Goal: Information Seeking & Learning: Learn about a topic

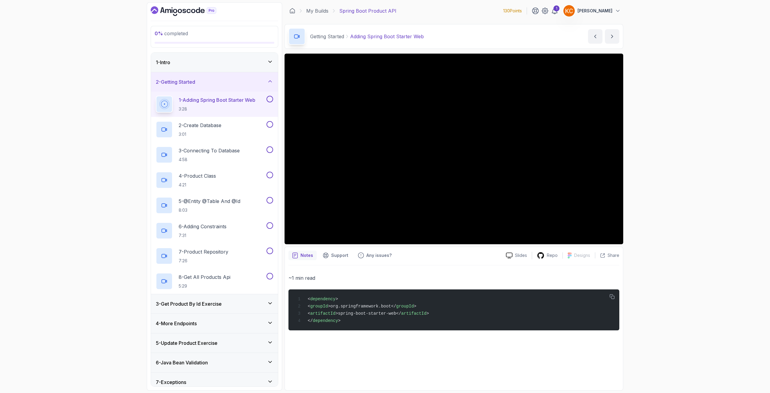
click at [272, 99] on button at bounding box center [270, 99] width 7 height 7
click at [611, 38] on icon "next content" at bounding box center [612, 36] width 6 height 6
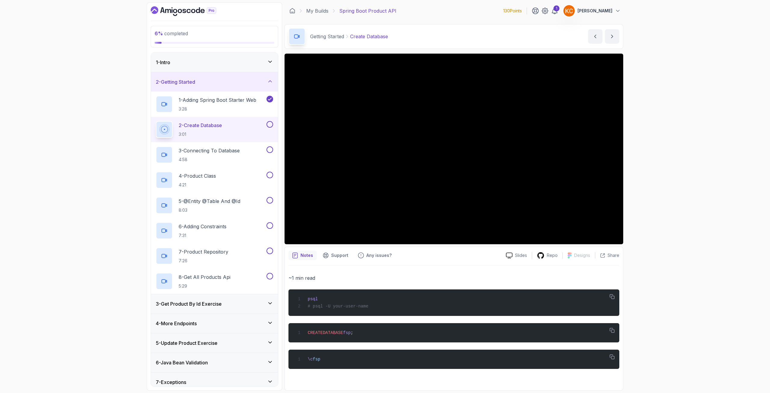
click at [190, 128] on p "2 - Create Database" at bounding box center [200, 125] width 43 height 7
click at [351, 184] on div at bounding box center [454, 149] width 339 height 190
click at [611, 40] on button "next content" at bounding box center [612, 36] width 14 height 14
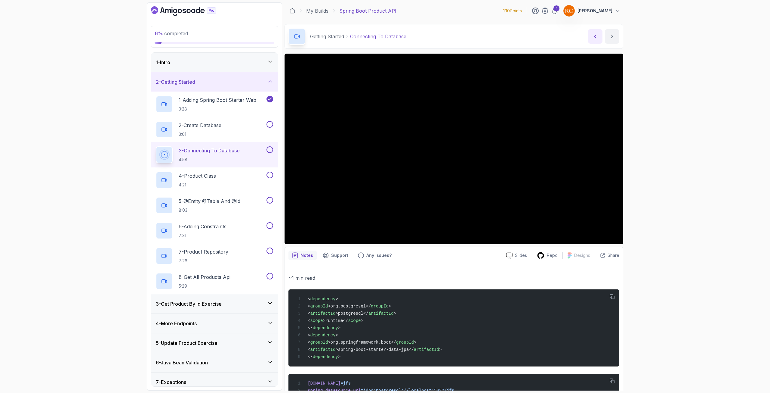
click at [600, 37] on button "previous content" at bounding box center [595, 36] width 14 height 14
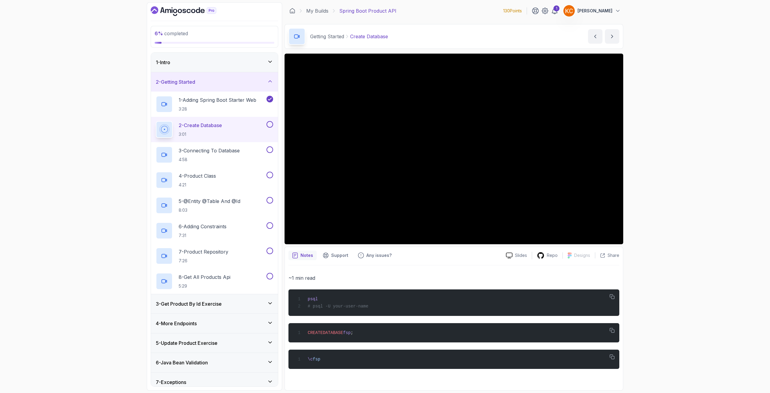
click at [442, 143] on div at bounding box center [454, 149] width 339 height 190
click at [453, 137] on div at bounding box center [454, 149] width 339 height 190
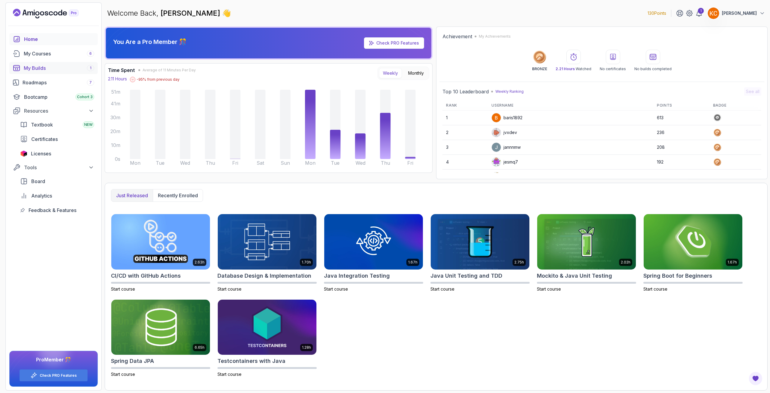
click at [48, 67] on div "My Builds 1" at bounding box center [59, 67] width 70 height 7
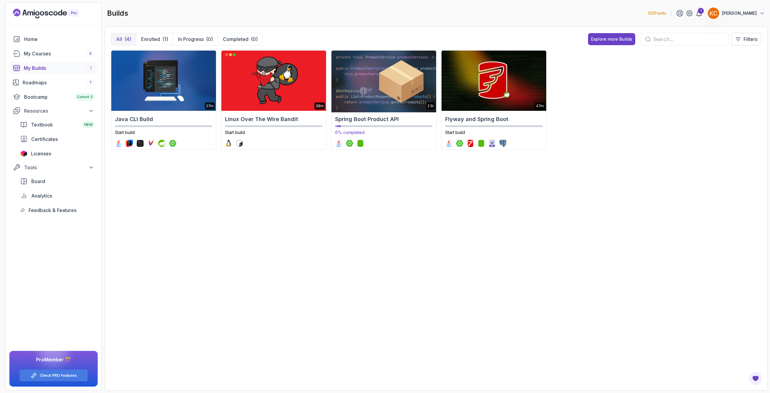
click at [379, 94] on img at bounding box center [384, 80] width 110 height 63
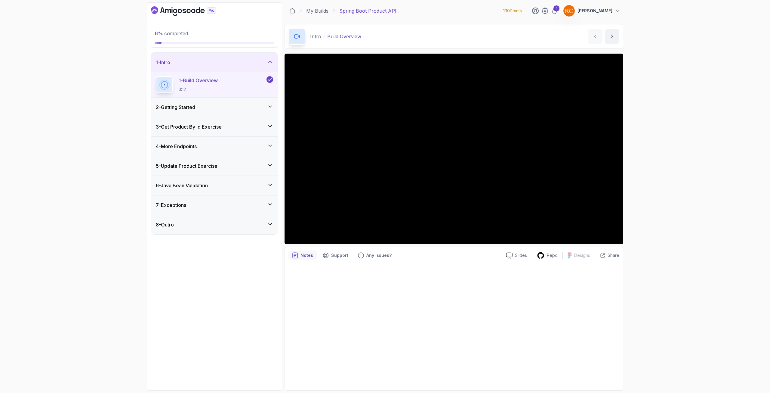
click at [235, 128] on div "3 - Get Product By Id Exercise" at bounding box center [214, 126] width 117 height 7
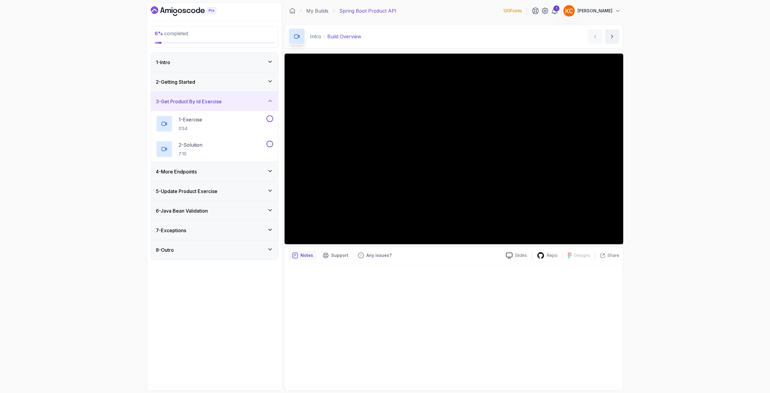
click at [211, 79] on div "2 - Getting Started" at bounding box center [214, 81] width 117 height 7
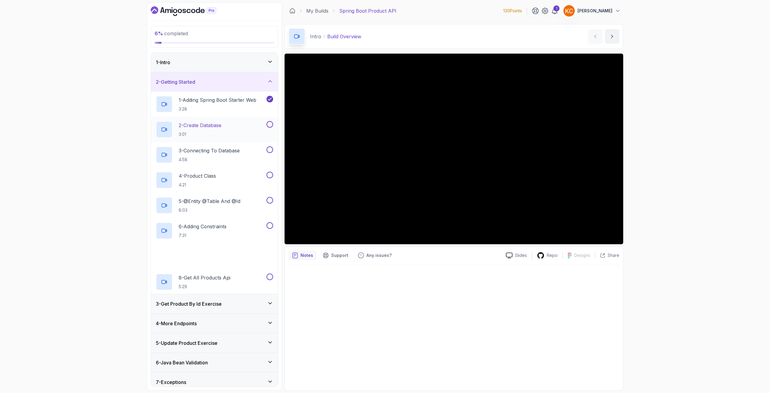
click at [208, 125] on p "2 - Create Database" at bounding box center [200, 125] width 43 height 7
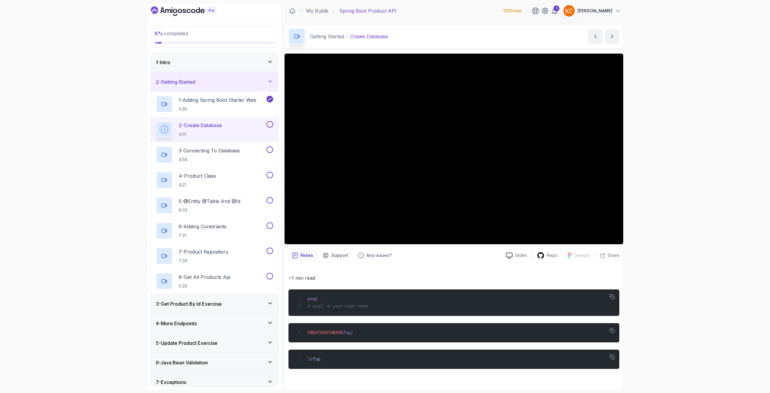
click at [403, 159] on div at bounding box center [454, 149] width 339 height 190
click at [411, 171] on div at bounding box center [454, 149] width 339 height 190
click at [416, 165] on div at bounding box center [454, 149] width 339 height 190
click at [416, 163] on div at bounding box center [454, 149] width 339 height 190
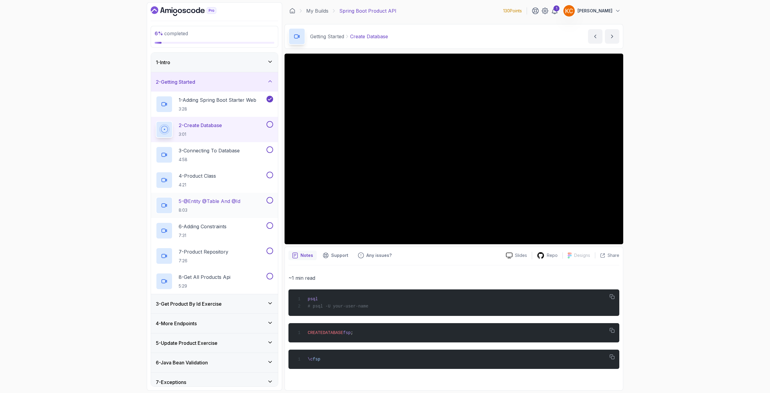
click at [229, 212] on p "8:03" at bounding box center [210, 210] width 62 height 6
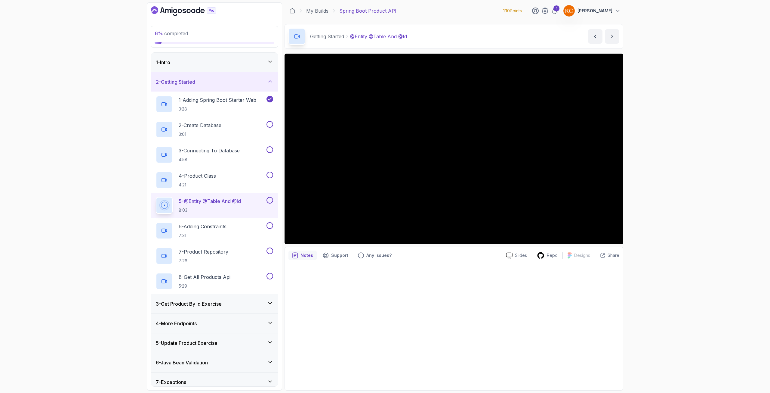
click at [443, 147] on div at bounding box center [454, 149] width 339 height 190
click at [181, 306] on h3 "3 - Get Product By Id Exercise" at bounding box center [189, 303] width 66 height 7
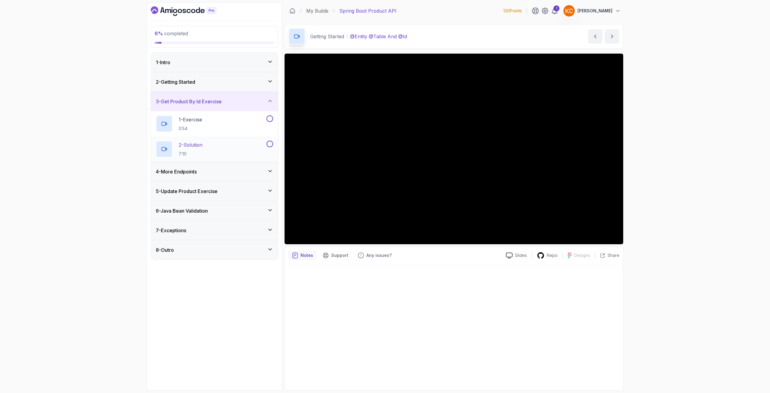
click at [212, 148] on div "2 - Solution 7:10" at bounding box center [211, 149] width 110 height 17
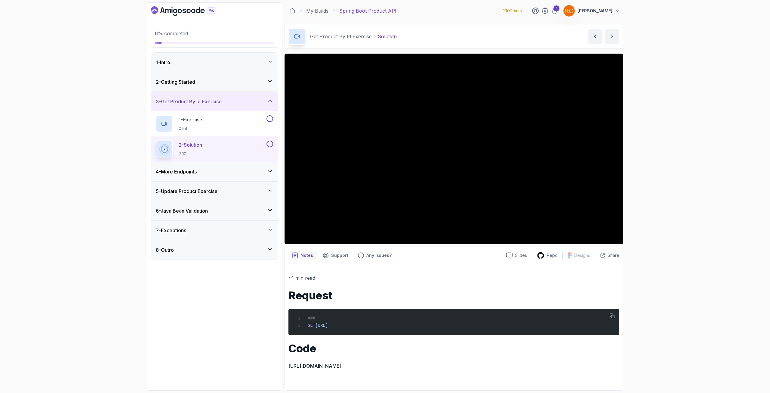
click at [405, 177] on div at bounding box center [454, 149] width 339 height 190
click at [212, 86] on div "2 - Getting Started" at bounding box center [214, 81] width 127 height 19
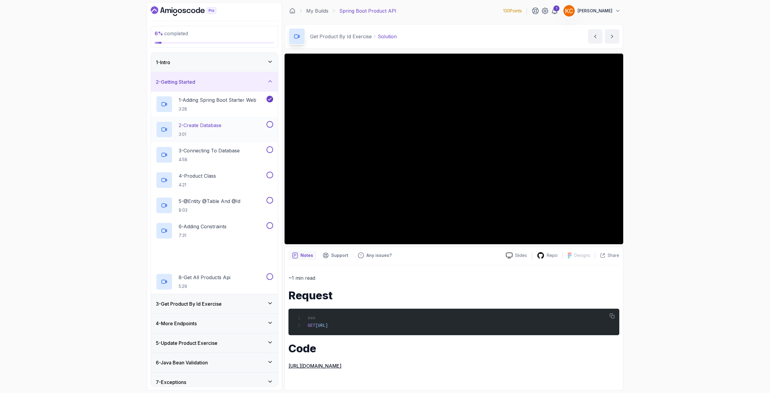
click at [202, 123] on p "2 - Create Database" at bounding box center [200, 125] width 43 height 7
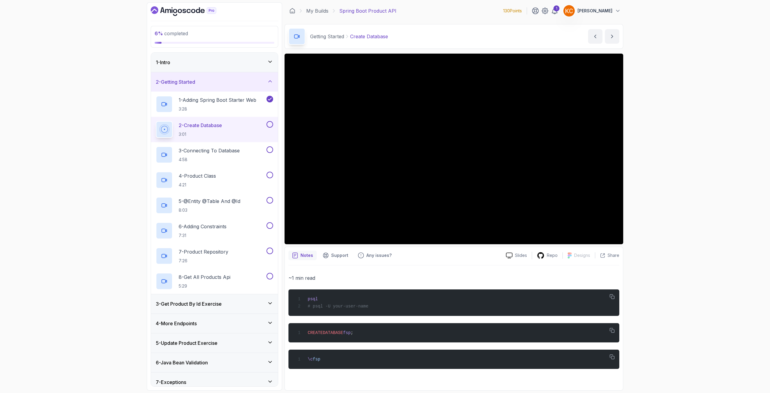
click at [270, 126] on button at bounding box center [270, 124] width 7 height 7
click at [617, 33] on button "next content" at bounding box center [612, 36] width 14 height 14
